Goal: Subscribe to service/newsletter

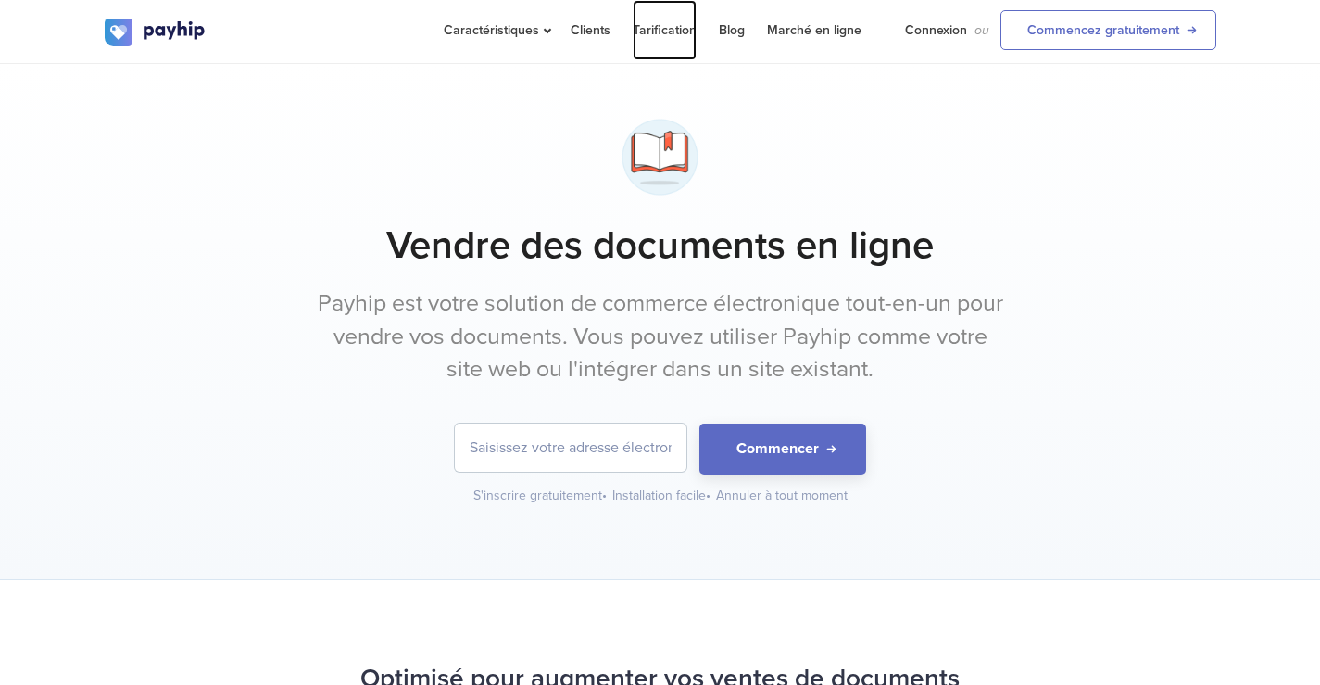
click at [660, 43] on link "Tarification" at bounding box center [665, 30] width 64 height 60
click at [533, 461] on input "email" at bounding box center [571, 447] width 232 height 48
click at [528, 460] on input "email" at bounding box center [571, 447] width 232 height 48
type input "m"
click at [573, 457] on input "[EMAIL_ADDRESS][DOMAIN_NAME]" at bounding box center [571, 447] width 232 height 48
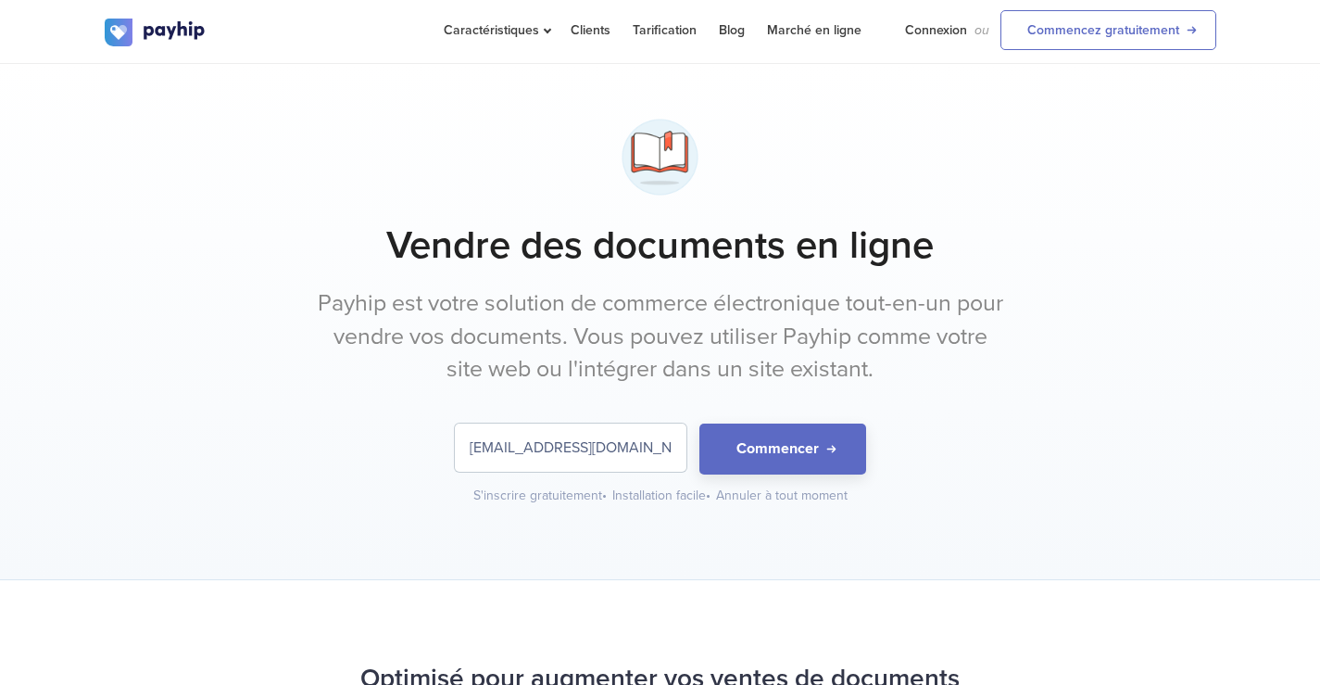
click at [573, 457] on input "[EMAIL_ADDRESS][DOMAIN_NAME]" at bounding box center [571, 447] width 232 height 48
click at [742, 456] on button "Commencer" at bounding box center [783, 448] width 167 height 51
click at [510, 436] on input "[EMAIL_ADDRESS][DOMAIN_NAME]" at bounding box center [571, 447] width 232 height 48
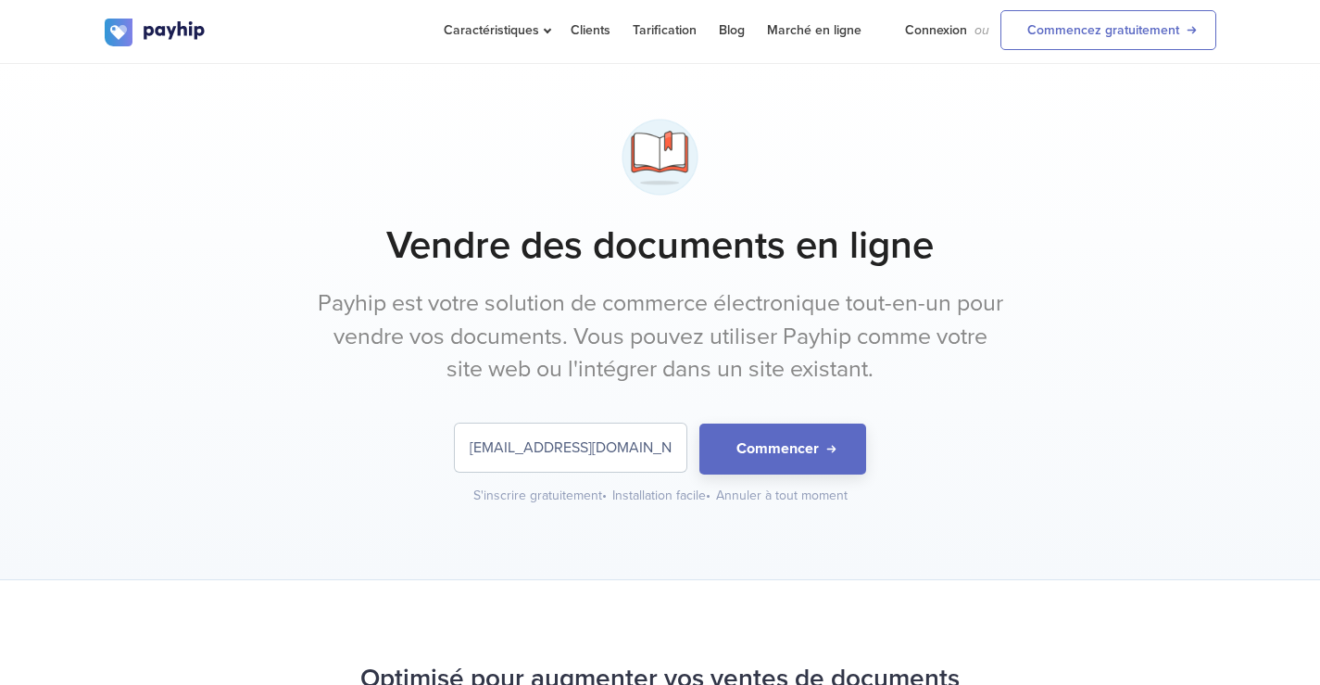
type input "[EMAIL_ADDRESS][DOMAIN_NAME]"
click at [769, 462] on button "Commencer" at bounding box center [783, 448] width 167 height 51
